Goal: Navigation & Orientation: Find specific page/section

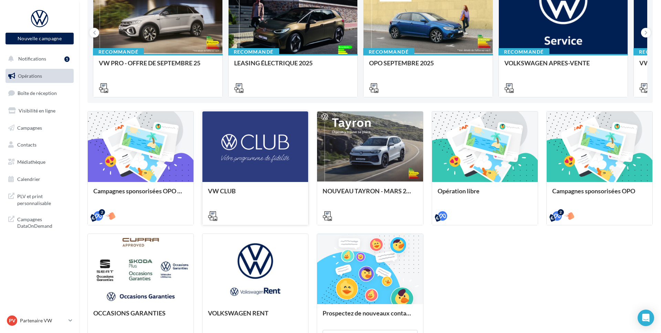
scroll to position [183, 0]
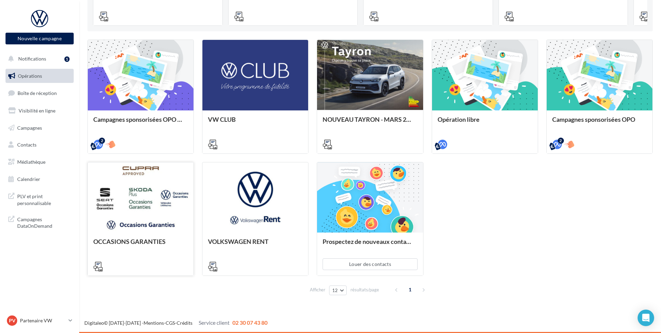
click at [152, 226] on div at bounding box center [141, 197] width 106 height 71
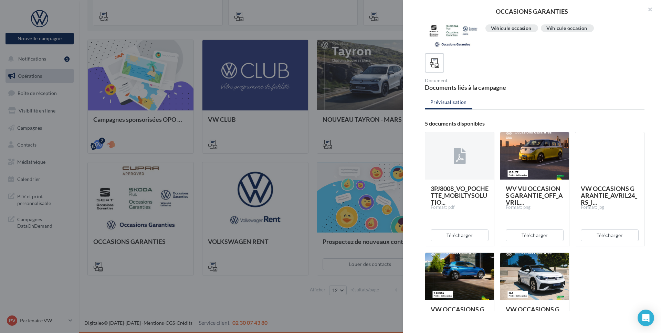
scroll to position [0, 0]
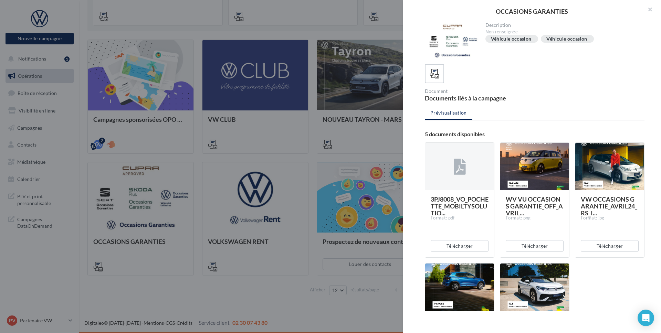
click at [285, 160] on div at bounding box center [330, 166] width 661 height 333
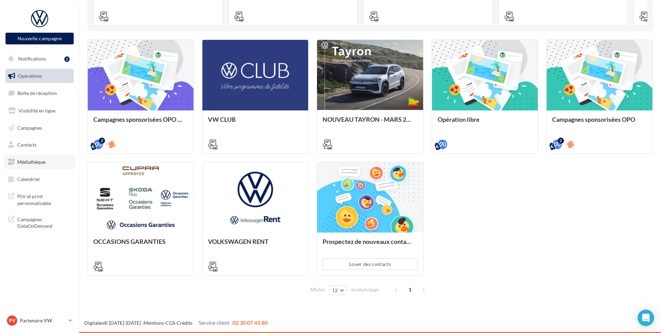
click at [62, 163] on link "Médiathèque" at bounding box center [39, 162] width 71 height 14
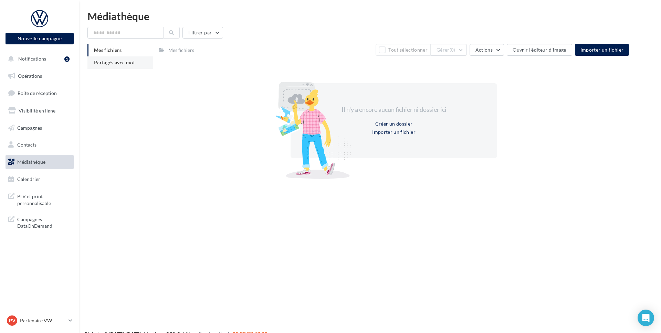
click at [118, 62] on span "Partagés avec moi" at bounding box center [114, 63] width 41 height 6
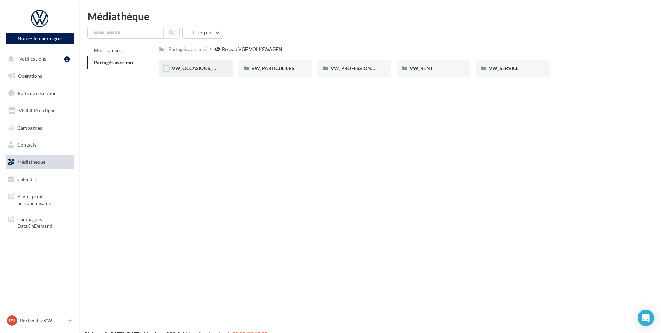
click at [216, 69] on span "VW_OCCASIONS_GARANTIES" at bounding box center [205, 68] width 67 height 6
click at [374, 72] on div "OPERATIONS" at bounding box center [354, 69] width 74 height 18
click at [340, 75] on div "3_OPÉRATION_OPO_VO_SKODA_CUPRA" at bounding box center [354, 69] width 74 height 18
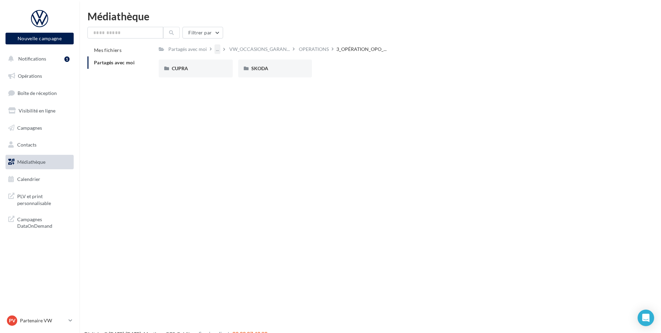
click at [218, 50] on div "..." at bounding box center [217, 49] width 6 height 10
click at [237, 33] on div "Filtrer par" at bounding box center [369, 33] width 565 height 12
click at [220, 48] on div "..." at bounding box center [218, 49] width 9 height 10
click at [218, 50] on div "..." at bounding box center [217, 49] width 6 height 10
click at [243, 22] on div "Médiathèque Filtrer par Mes fichiers Partagés avec moi Partagés avec moi ... Ré…" at bounding box center [369, 47] width 581 height 72
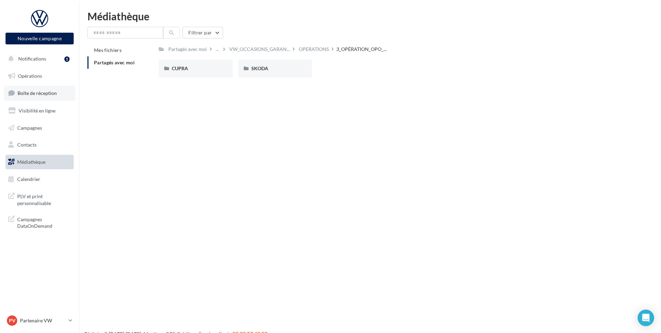
click at [31, 92] on span "Boîte de réception" at bounding box center [37, 93] width 39 height 6
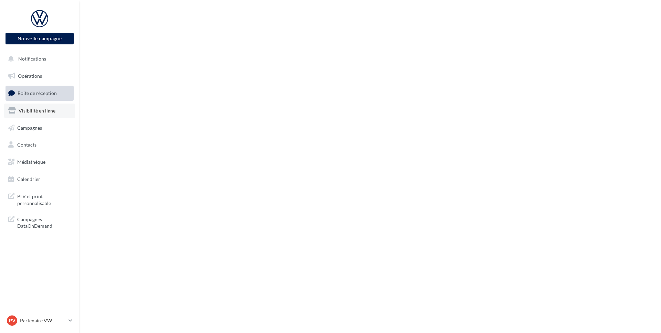
click at [38, 105] on link "Visibilité en ligne" at bounding box center [39, 111] width 71 height 14
click at [38, 131] on link "Campagnes" at bounding box center [39, 128] width 71 height 14
click at [41, 125] on span "Campagnes" at bounding box center [29, 128] width 25 height 6
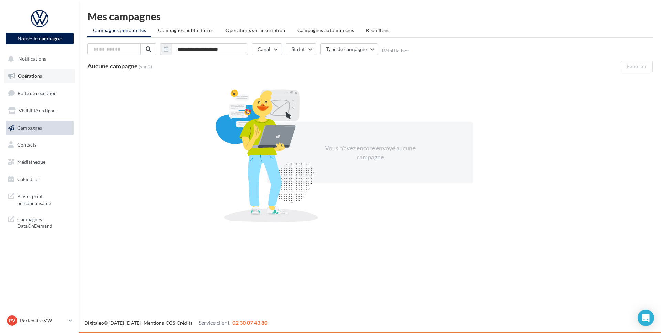
click at [58, 75] on link "Opérations" at bounding box center [39, 76] width 71 height 14
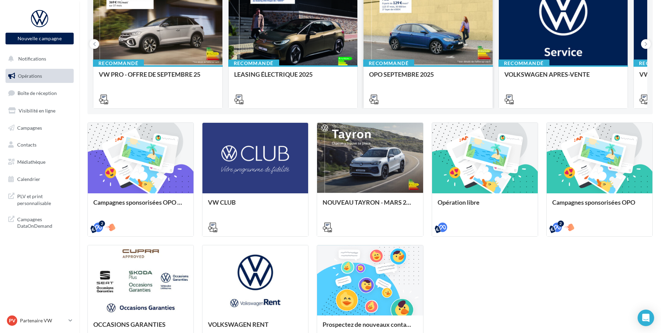
scroll to position [183, 0]
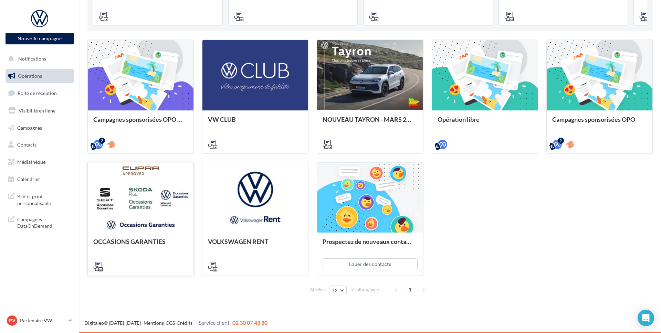
click at [138, 235] on div "OCCASIONS GARANTIES" at bounding box center [141, 254] width 106 height 42
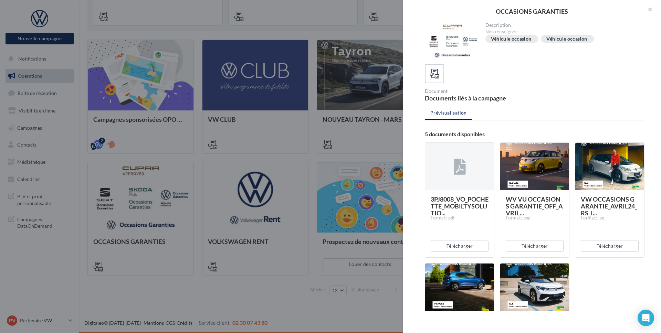
click at [154, 172] on div at bounding box center [330, 166] width 661 height 333
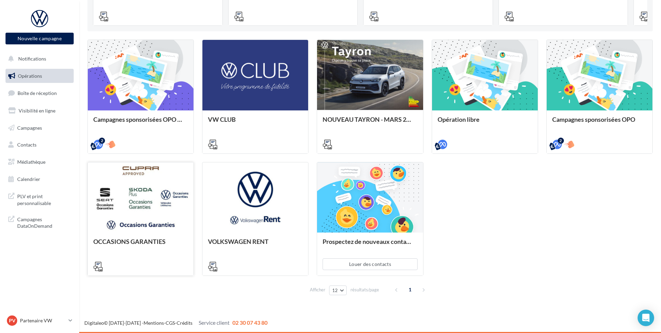
click at [159, 225] on div at bounding box center [141, 197] width 106 height 71
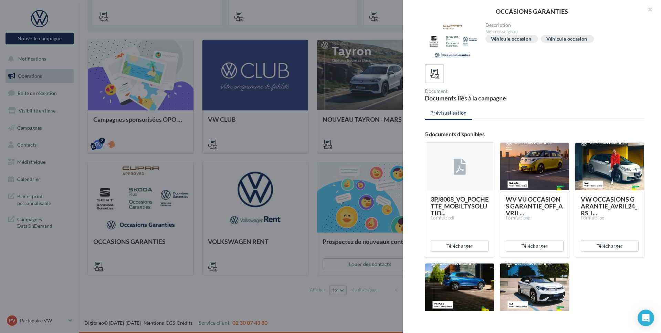
click at [162, 190] on div at bounding box center [330, 166] width 661 height 333
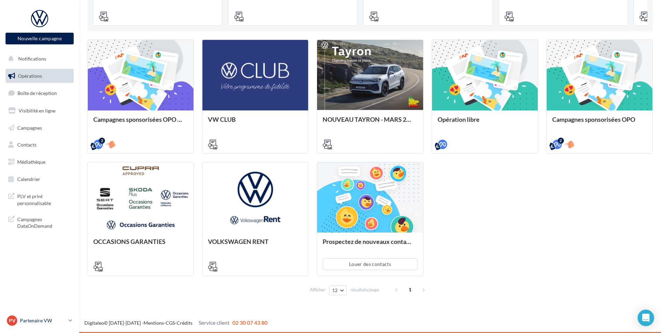
click at [42, 320] on p "Partenaire VW" at bounding box center [43, 320] width 46 height 7
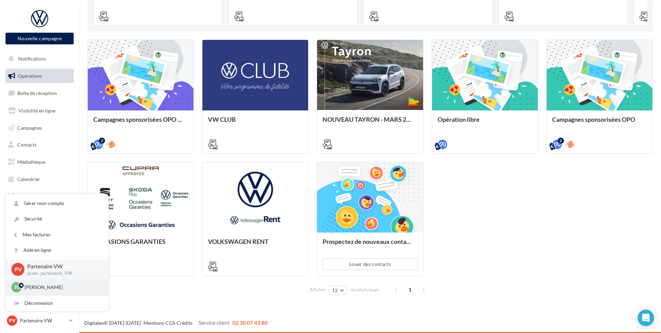
click at [36, 281] on div "[PERSON_NAME] [PERSON_NAME][EMAIL_ADDRESS][DOMAIN_NAME]" at bounding box center [57, 287] width 103 height 16
click at [36, 287] on p "[PERSON_NAME]" at bounding box center [62, 287] width 76 height 7
